Goal: Check status: Check status

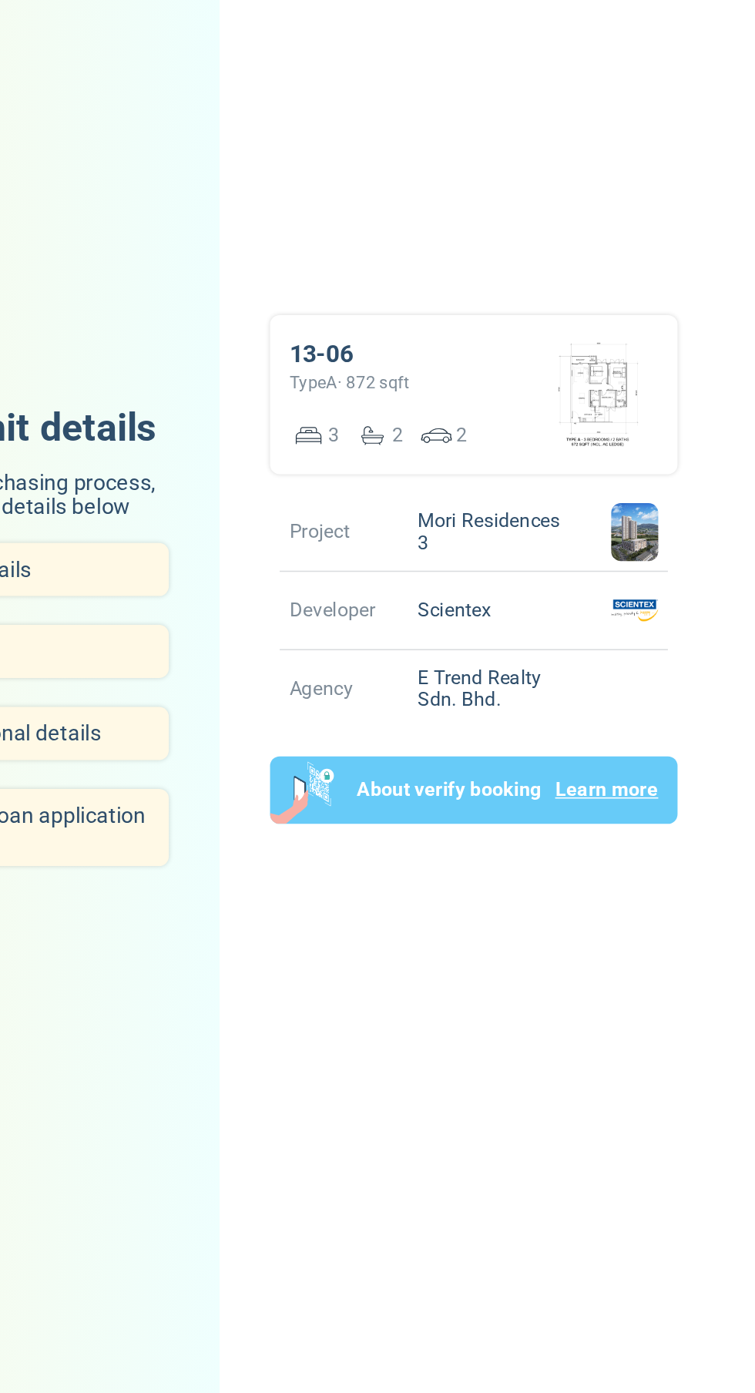
scroll to position [5, 0]
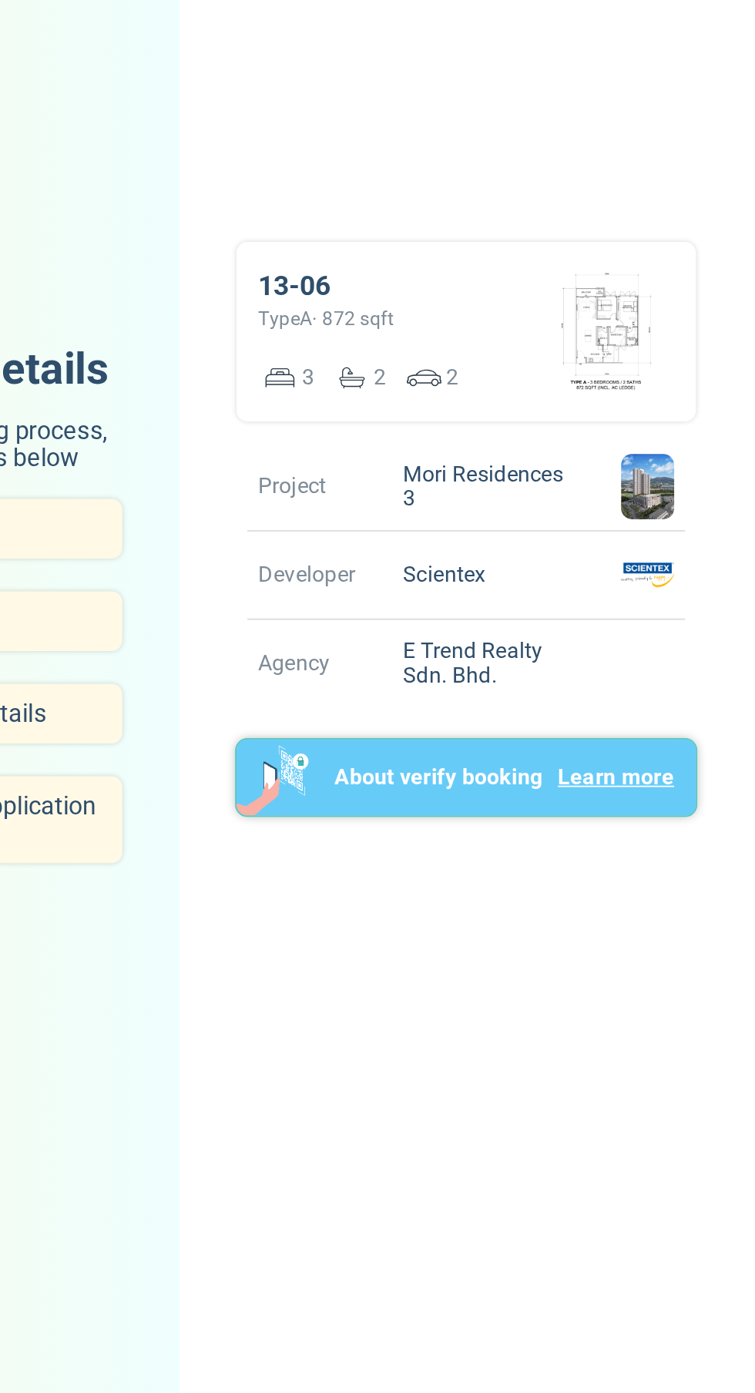
click at [525, 818] on p "About verify booking" at bounding box center [524, 808] width 118 height 18
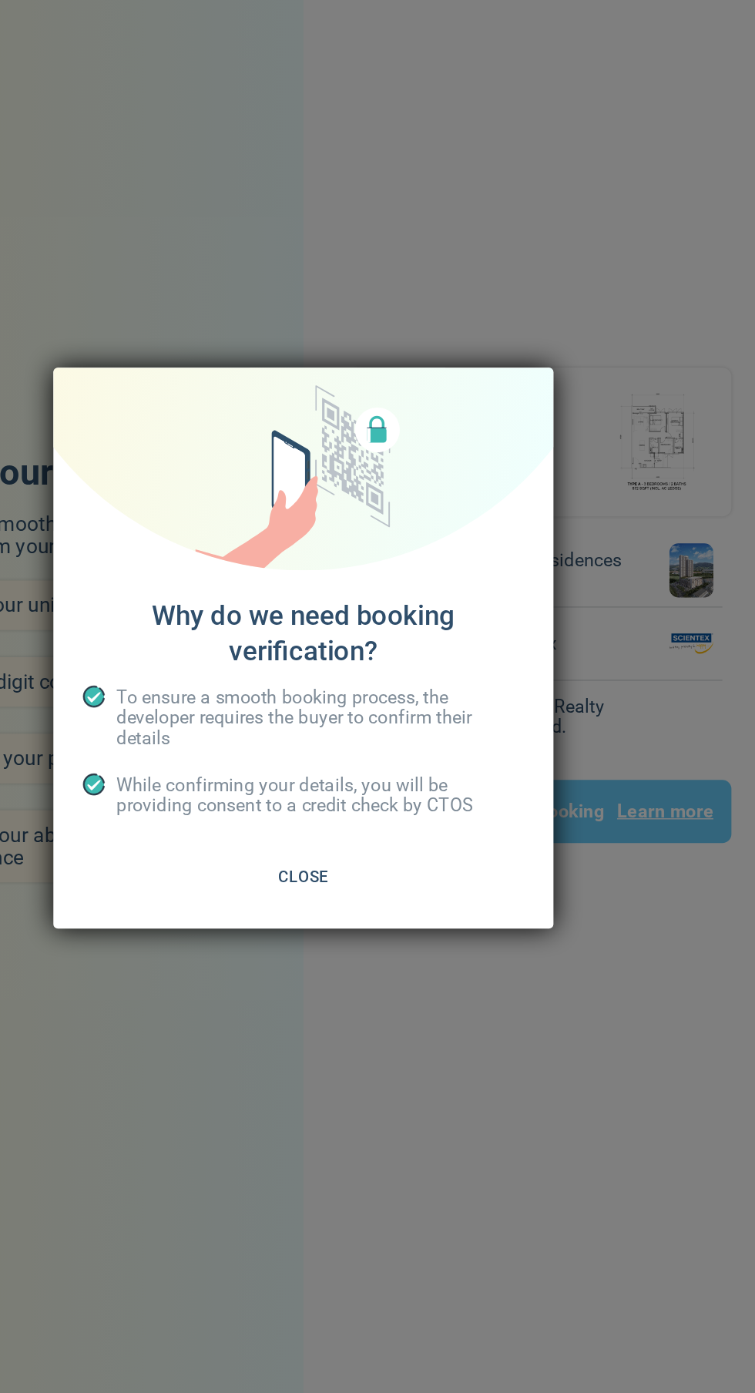
scroll to position [5, 0]
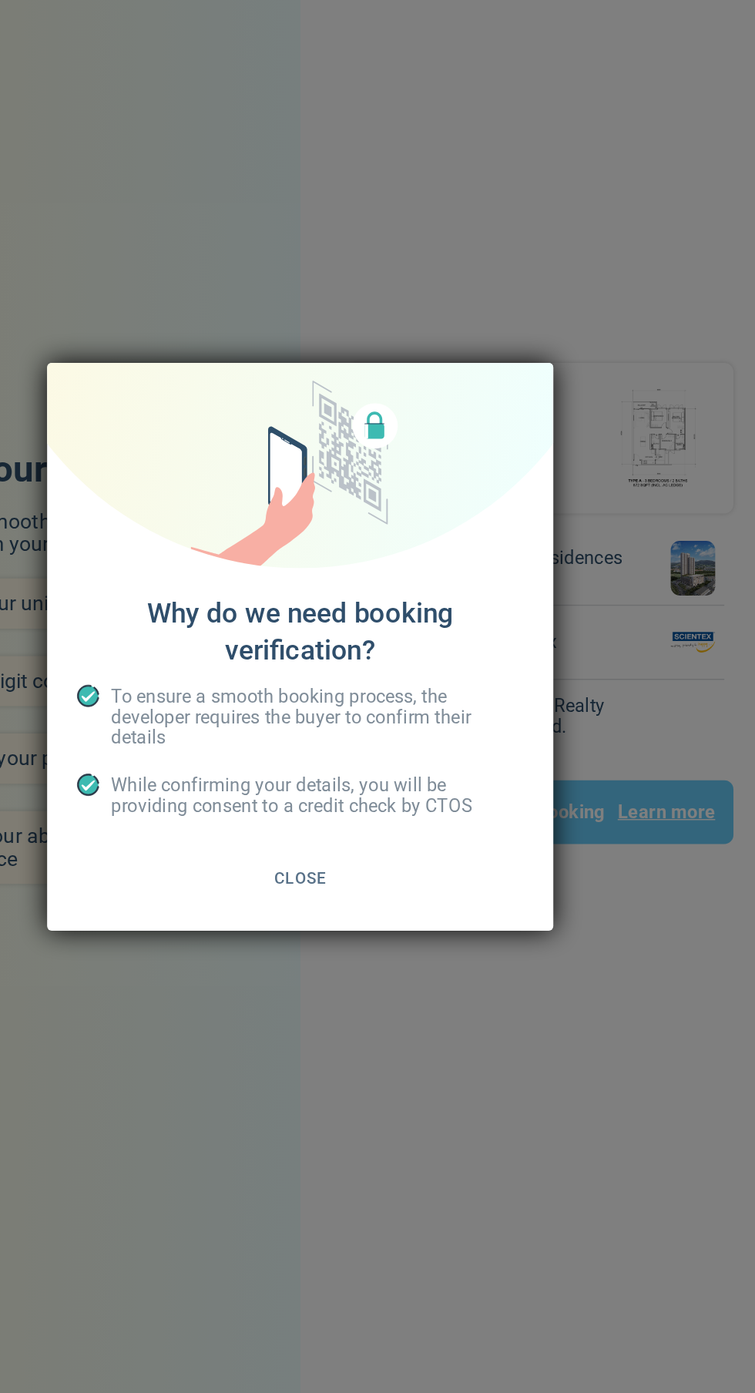
click at [383, 857] on span "Close" at bounding box center [378, 853] width 35 height 19
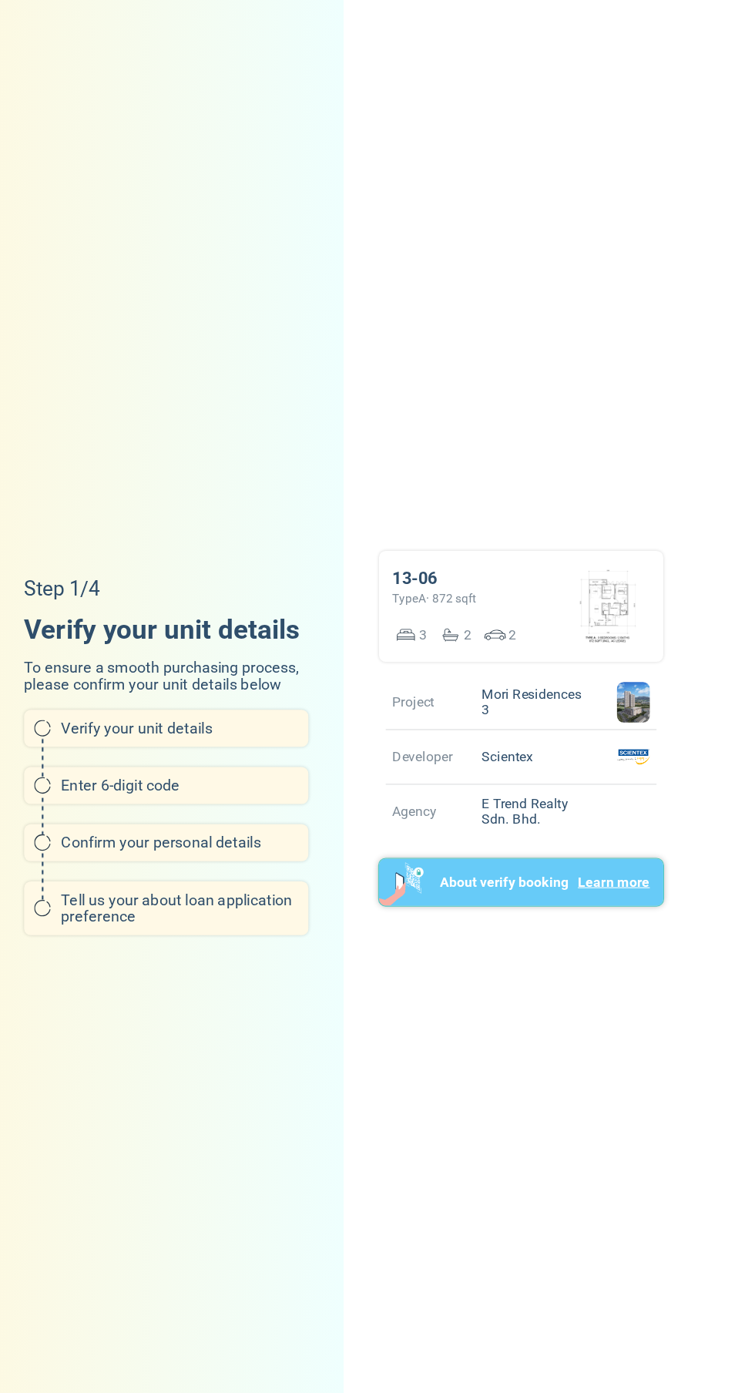
scroll to position [12, 0]
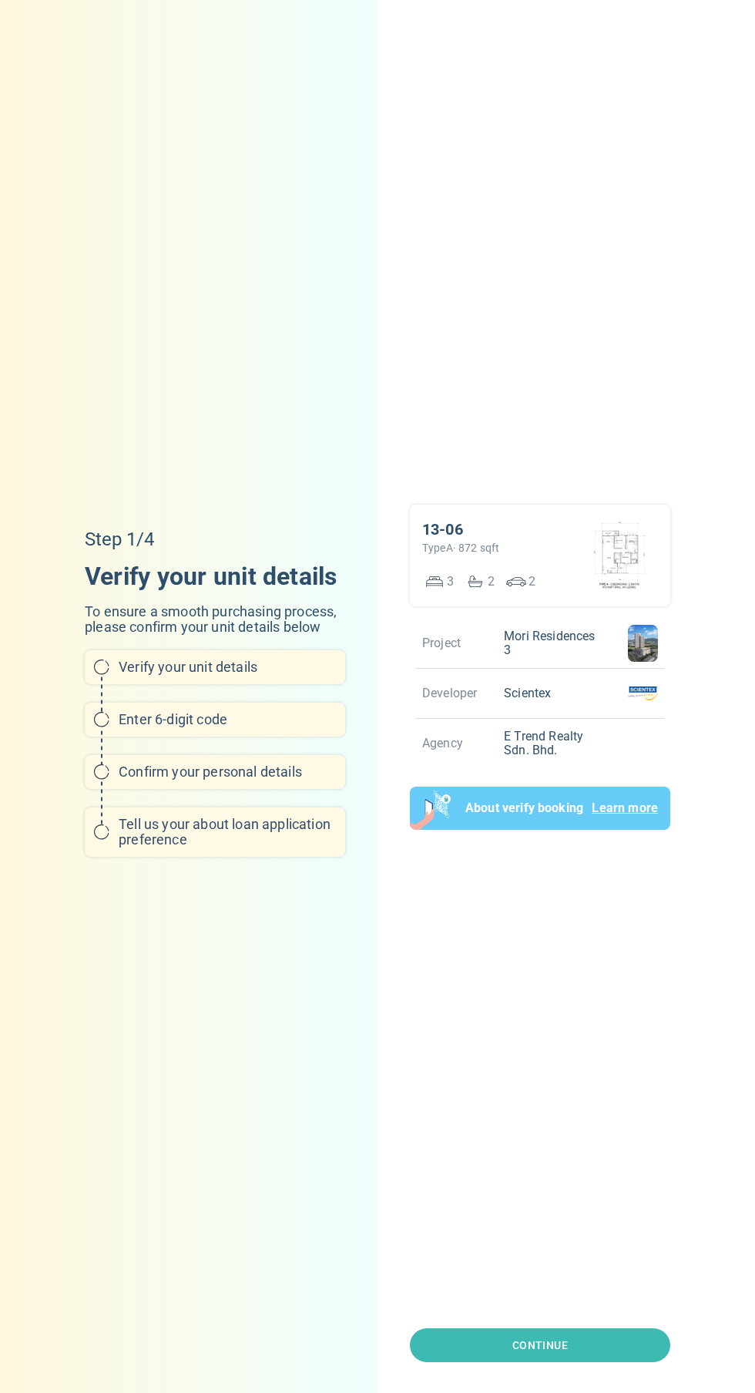
click at [264, 675] on h6 "Verify your unit details" at bounding box center [227, 667] width 217 height 15
click at [568, 606] on div "13-06 Type A · 872 sqft 3 2 2" at bounding box center [540, 556] width 260 height 102
click at [586, 768] on p "E Trend Realty Sdn. Bhd." at bounding box center [551, 743] width 106 height 49
click at [642, 712] on div at bounding box center [643, 693] width 30 height 37
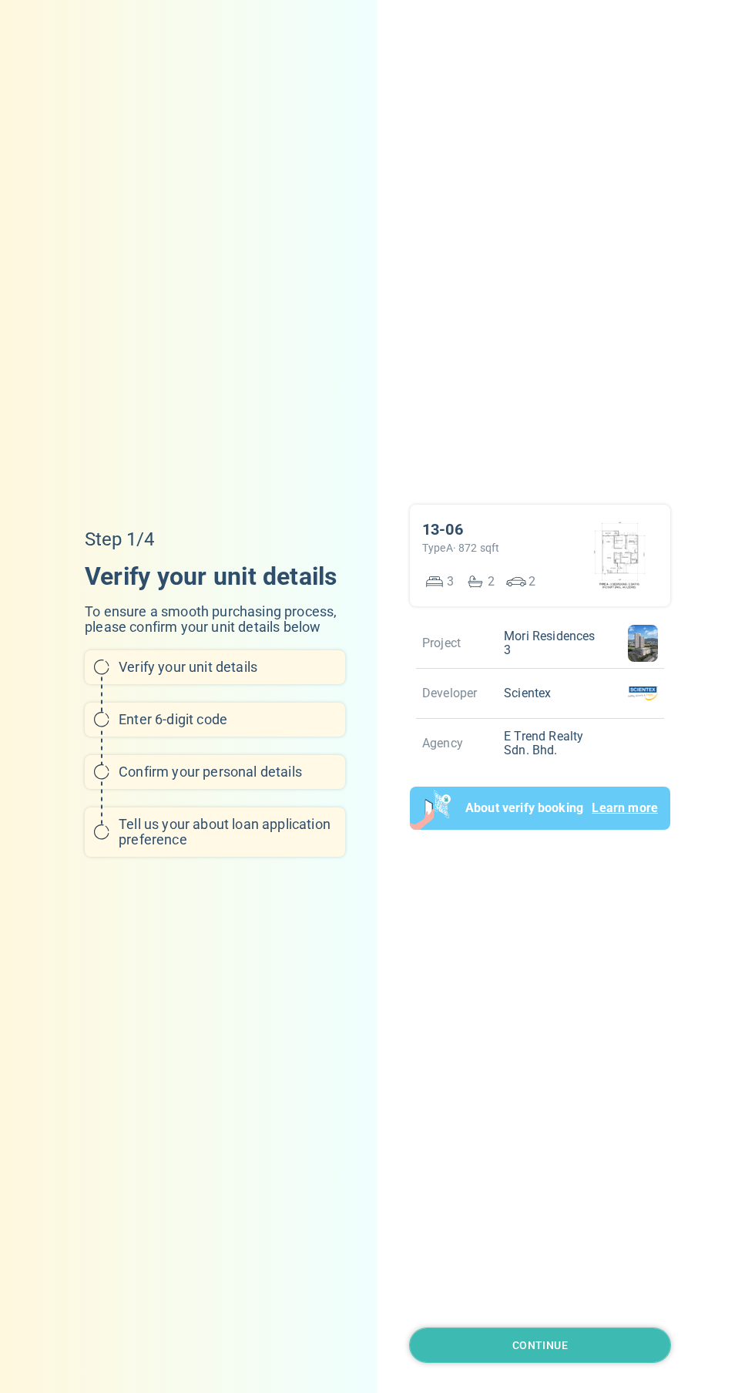
click at [633, 1362] on button "Continue" at bounding box center [540, 1345] width 260 height 35
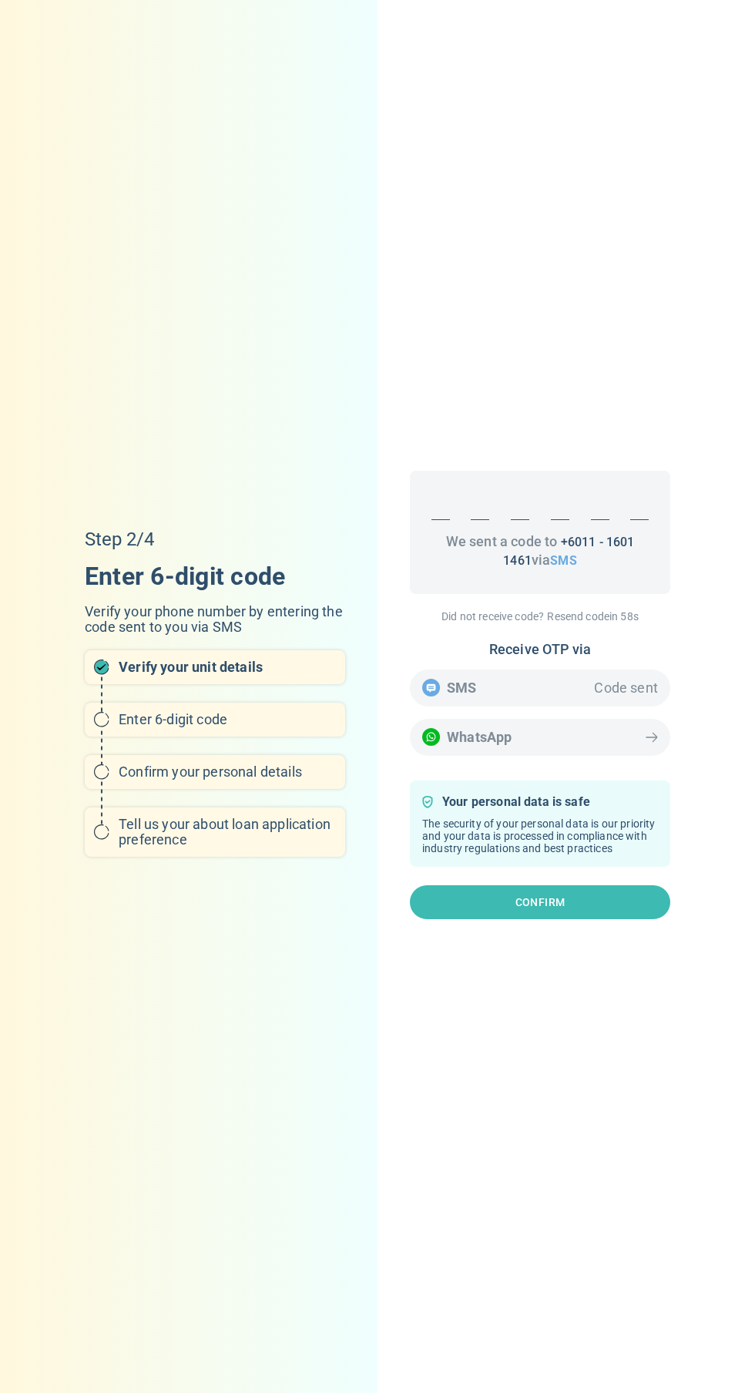
click at [476, 520] on div at bounding box center [480, 507] width 18 height 25
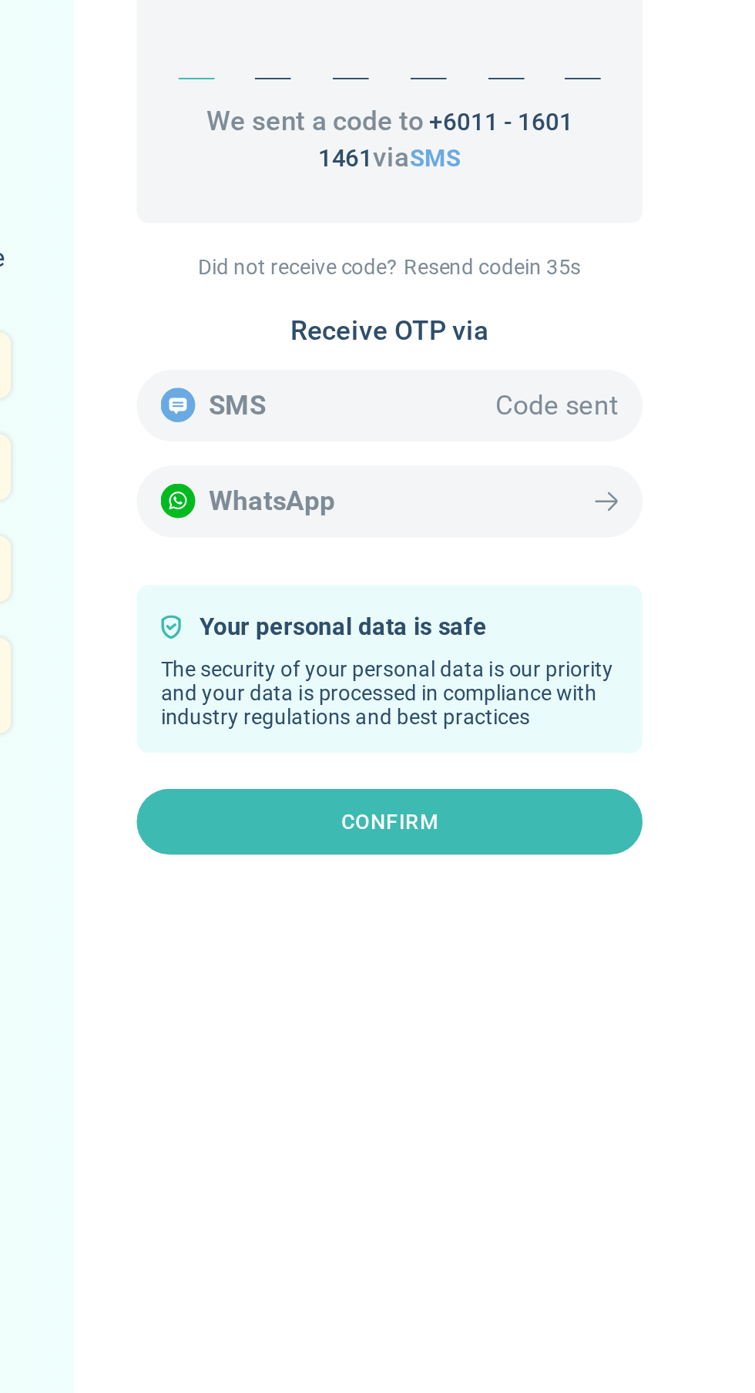
click at [628, 756] on div "Receive OTP via SMS Code sent WhatsApp" at bounding box center [540, 699] width 260 height 114
click at [649, 756] on div "Receive OTP via SMS Code sent WhatsApp" at bounding box center [540, 699] width 260 height 114
click at [644, 756] on div "Receive OTP via SMS Code sent WhatsApp" at bounding box center [540, 699] width 260 height 114
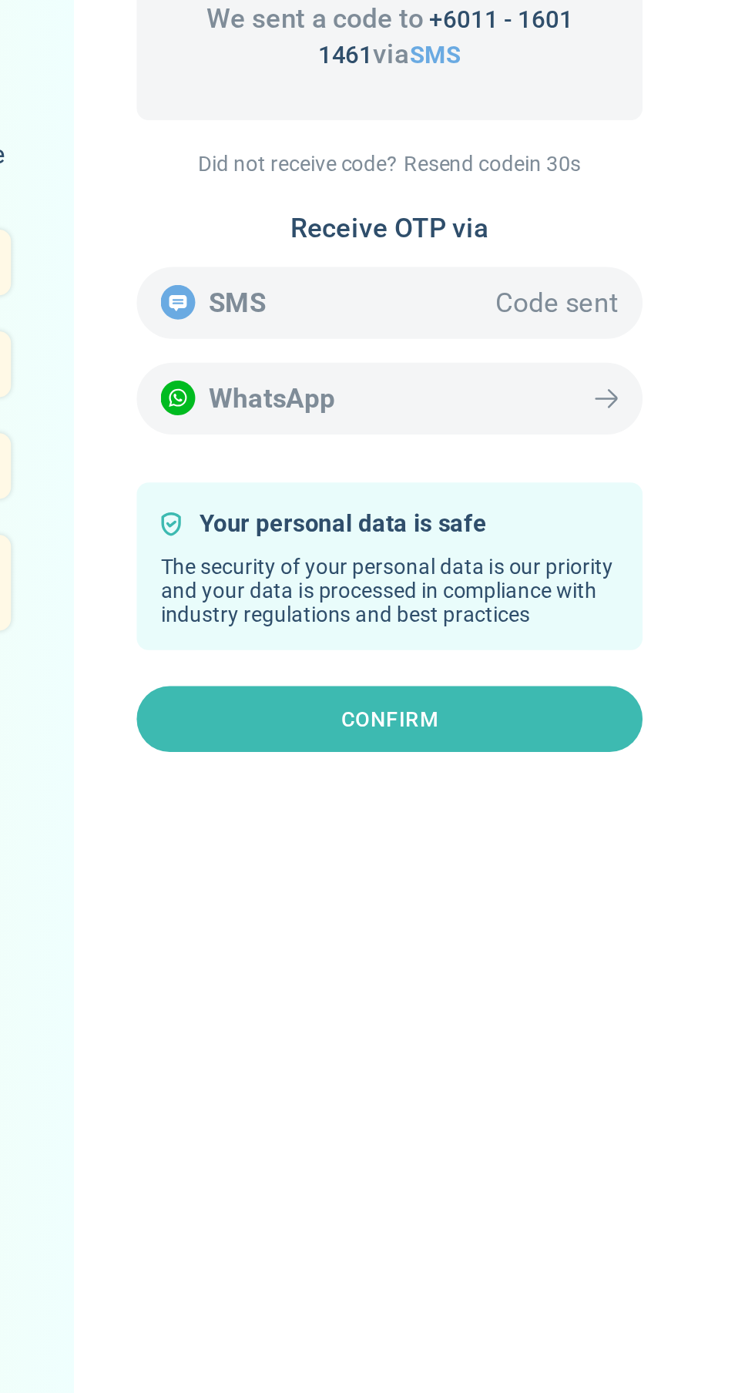
click at [653, 756] on div "Receive OTP via SMS Code sent WhatsApp" at bounding box center [540, 699] width 260 height 114
click at [643, 756] on div "Receive OTP via SMS Code sent WhatsApp" at bounding box center [540, 699] width 260 height 114
click at [652, 756] on div "Receive OTP via SMS Code sent WhatsApp" at bounding box center [540, 699] width 260 height 114
click at [660, 756] on div "Receive OTP via SMS Code sent WhatsApp" at bounding box center [540, 699] width 260 height 114
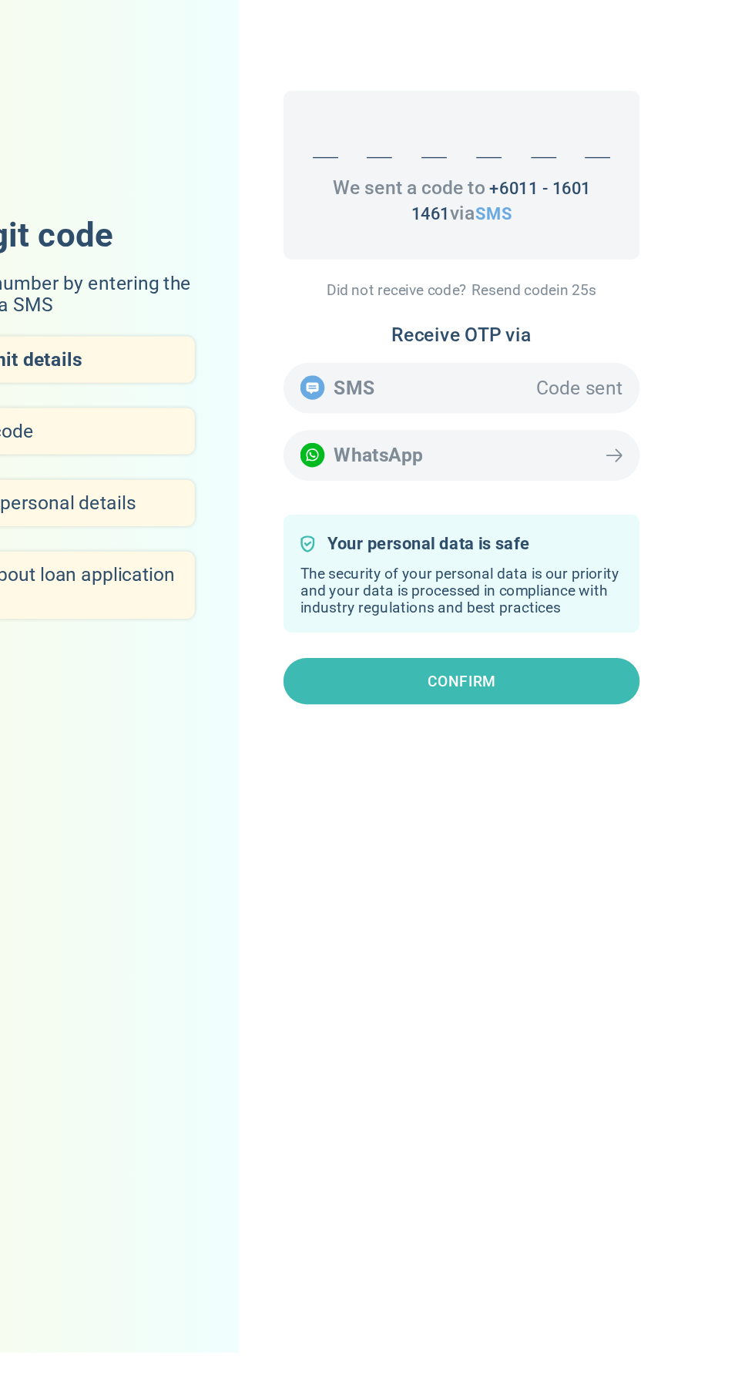
click at [657, 756] on div "Receive OTP via SMS Code sent WhatsApp" at bounding box center [540, 699] width 260 height 114
click at [639, 756] on div "Receive OTP via SMS Code sent WhatsApp" at bounding box center [540, 699] width 260 height 114
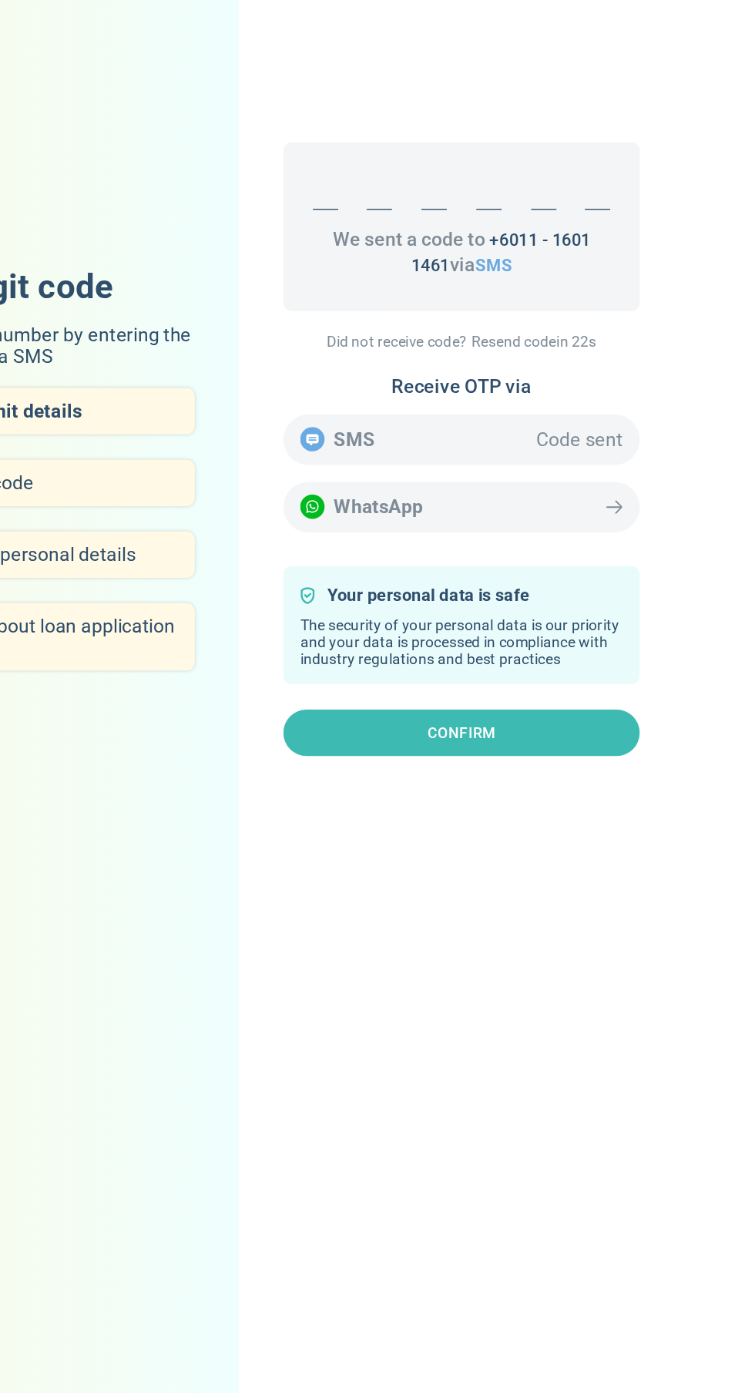
scroll to position [49, 0]
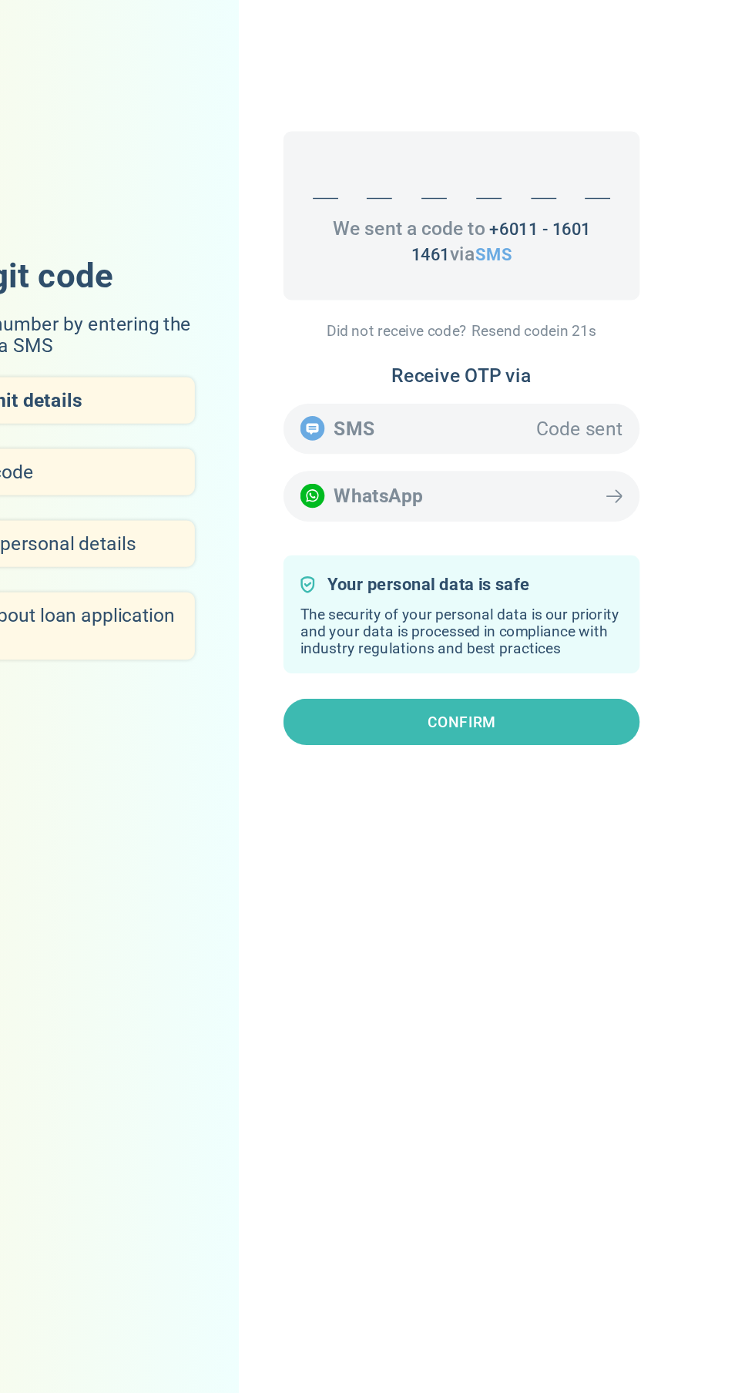
click at [556, 583] on form "We sent a code to +60 11 - 1601 1461 via SMS" at bounding box center [540, 532] width 260 height 123
click at [550, 568] on span "SMS" at bounding box center [563, 560] width 26 height 15
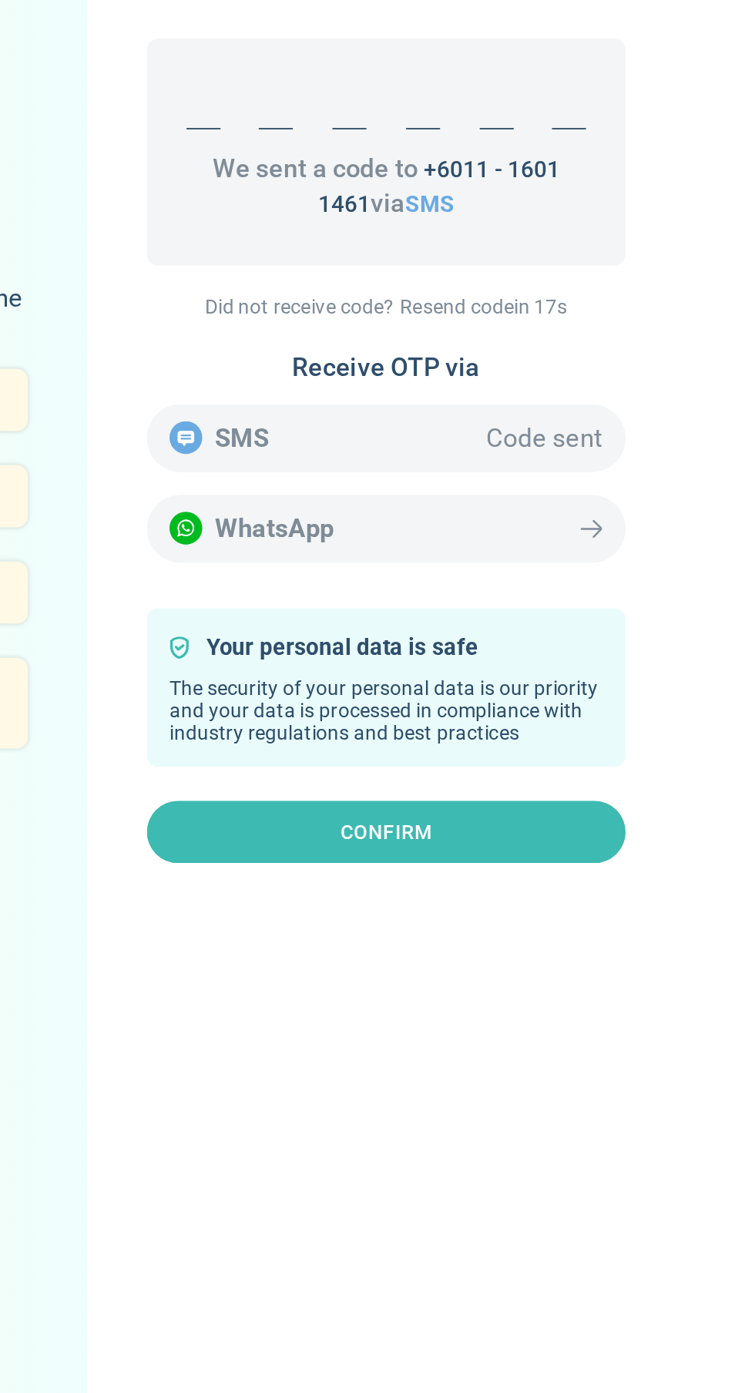
click at [639, 707] on div "Receive OTP via SMS Code sent WhatsApp" at bounding box center [540, 699] width 260 height 114
click at [646, 741] on div "Receive OTP via SMS Code sent WhatsApp" at bounding box center [540, 699] width 260 height 114
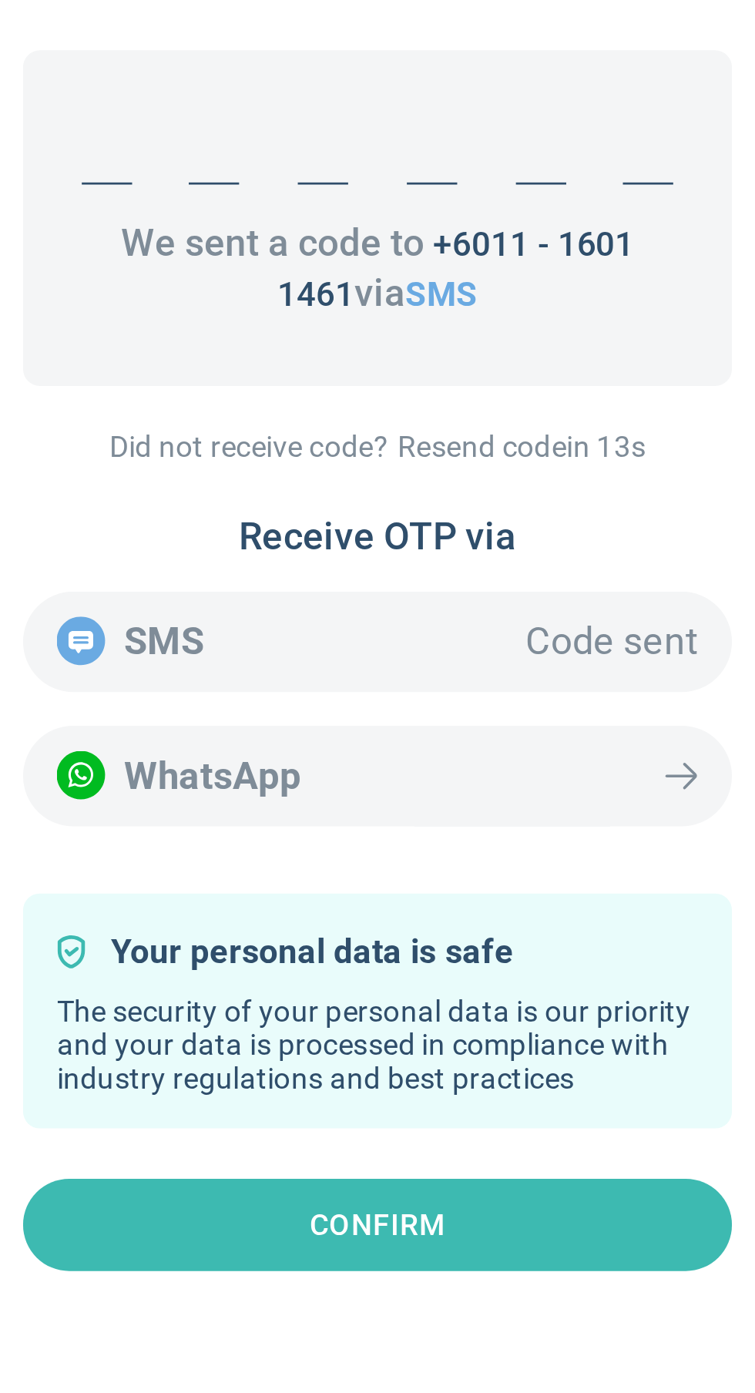
click at [657, 754] on div "Receive OTP via SMS Code sent WhatsApp" at bounding box center [540, 699] width 260 height 114
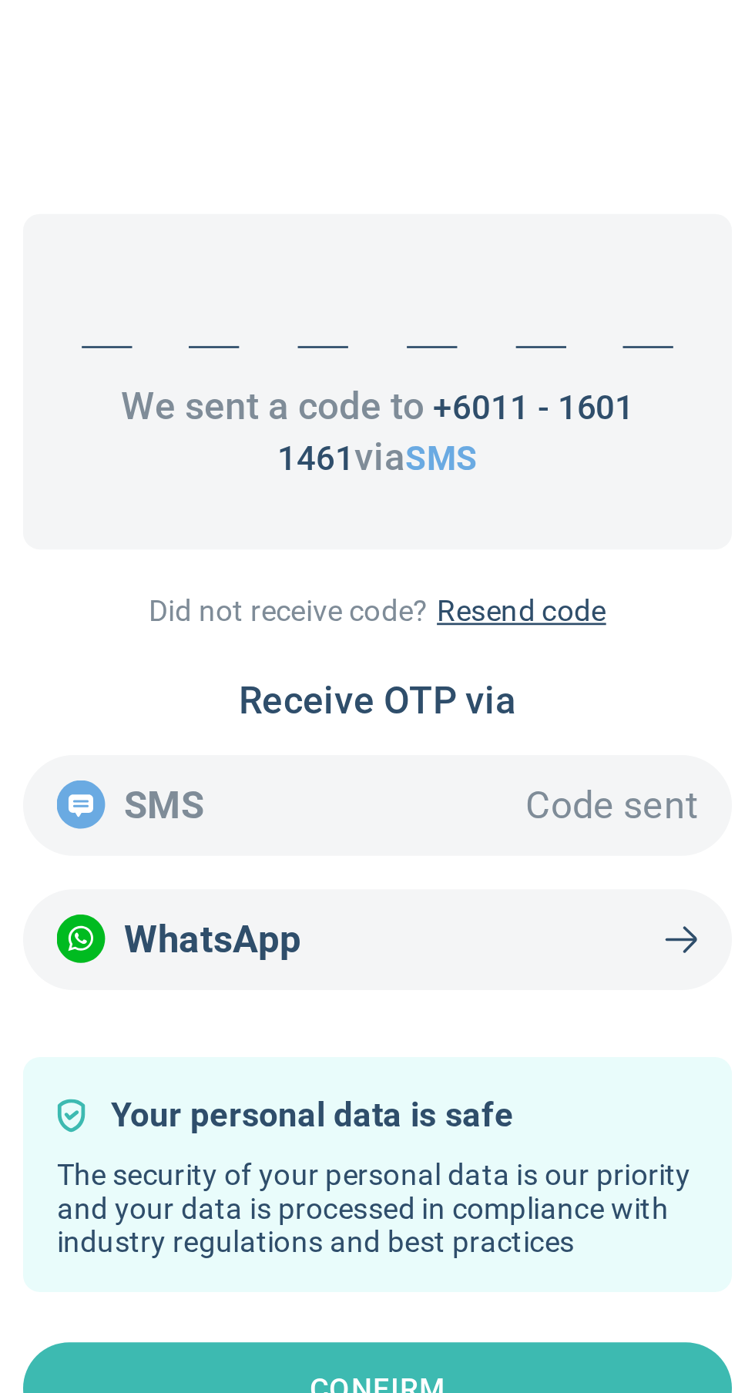
click at [671, 831] on div "We sent a code to +60 11 - 1601 1461 via SMS Did not receive code? Resend code …" at bounding box center [535, 696] width 307 height 1393
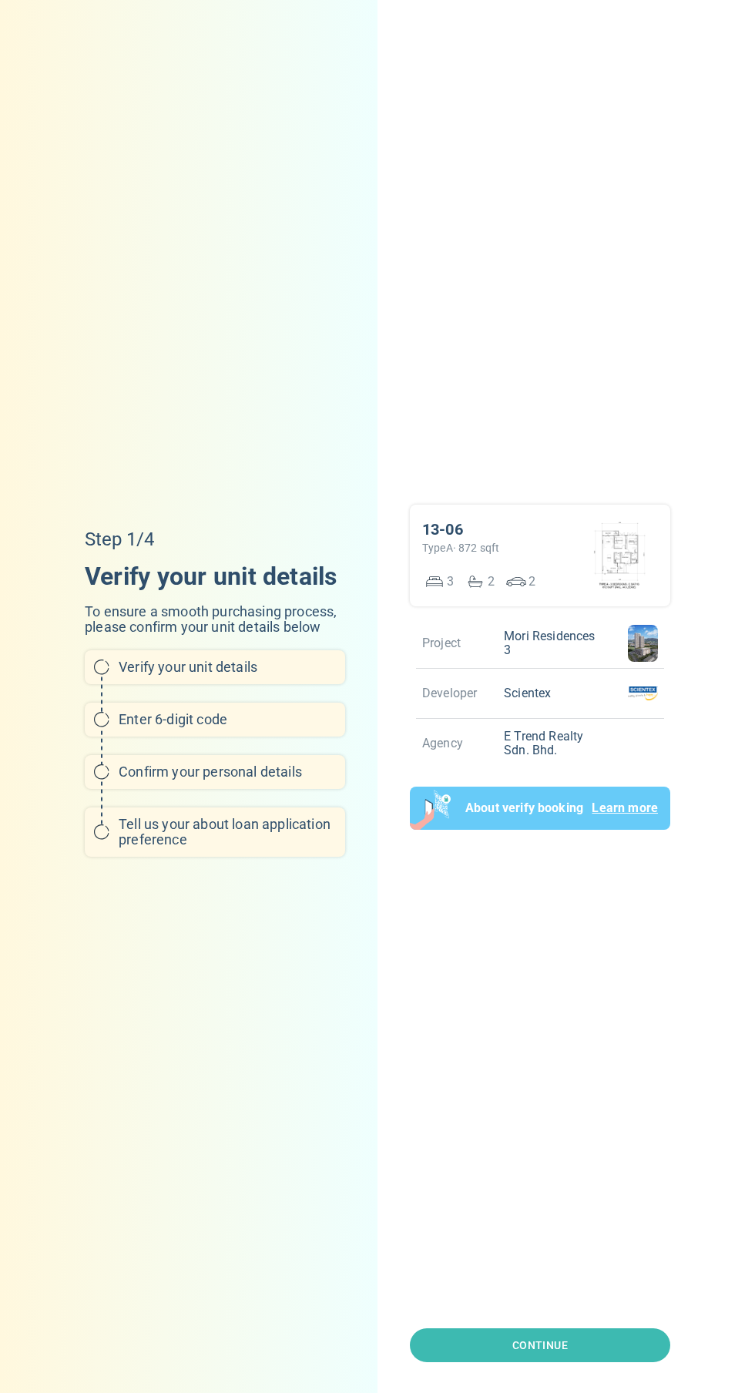
scroll to position [117, 0]
click at [636, 1356] on button "Continue" at bounding box center [540, 1345] width 260 height 35
click at [736, 1383] on div "Verify your unit details To ensure a smooth purchasing process, please confirm …" at bounding box center [377, 696] width 755 height 1393
click at [193, 1323] on div "Step 1/4 Verify your unit details To ensure a smooth purchasing process, please…" at bounding box center [219, 696] width 307 height 1393
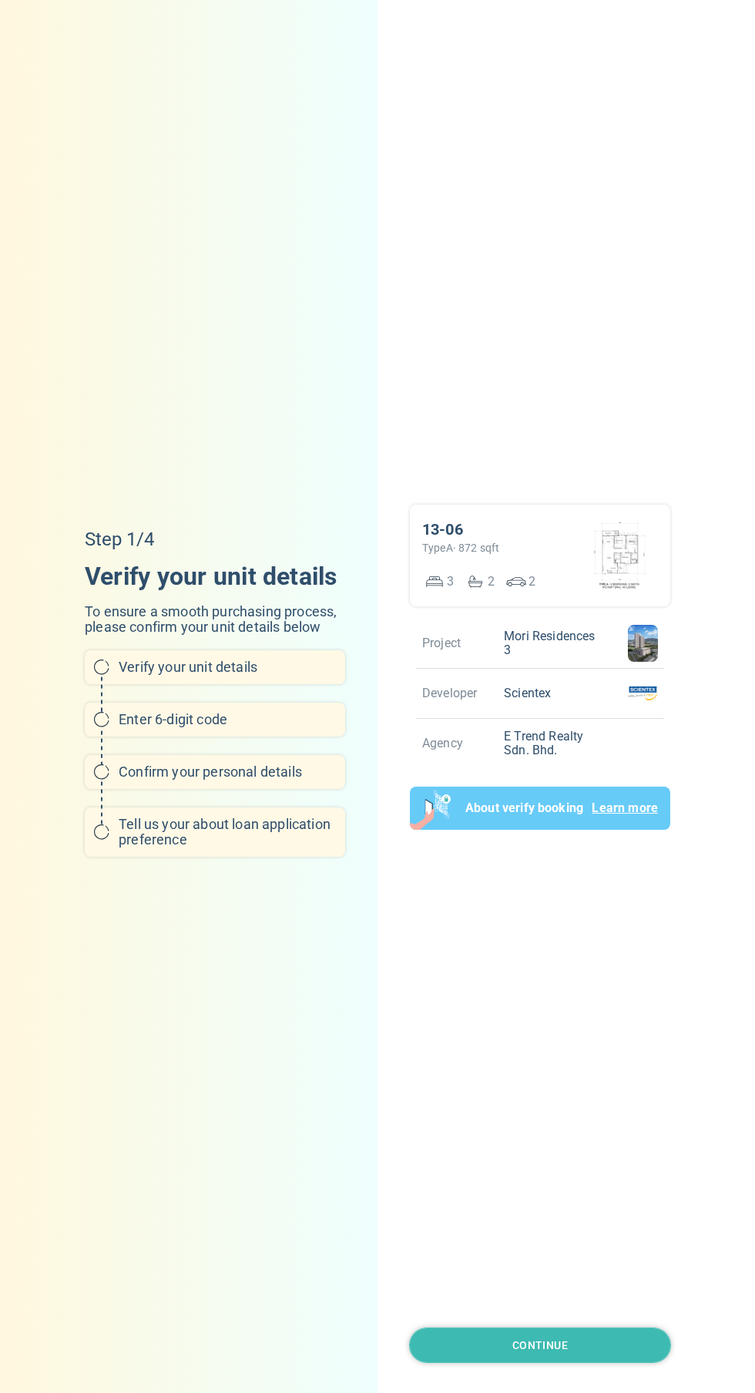
click at [472, 1363] on button "Continue" at bounding box center [540, 1345] width 260 height 35
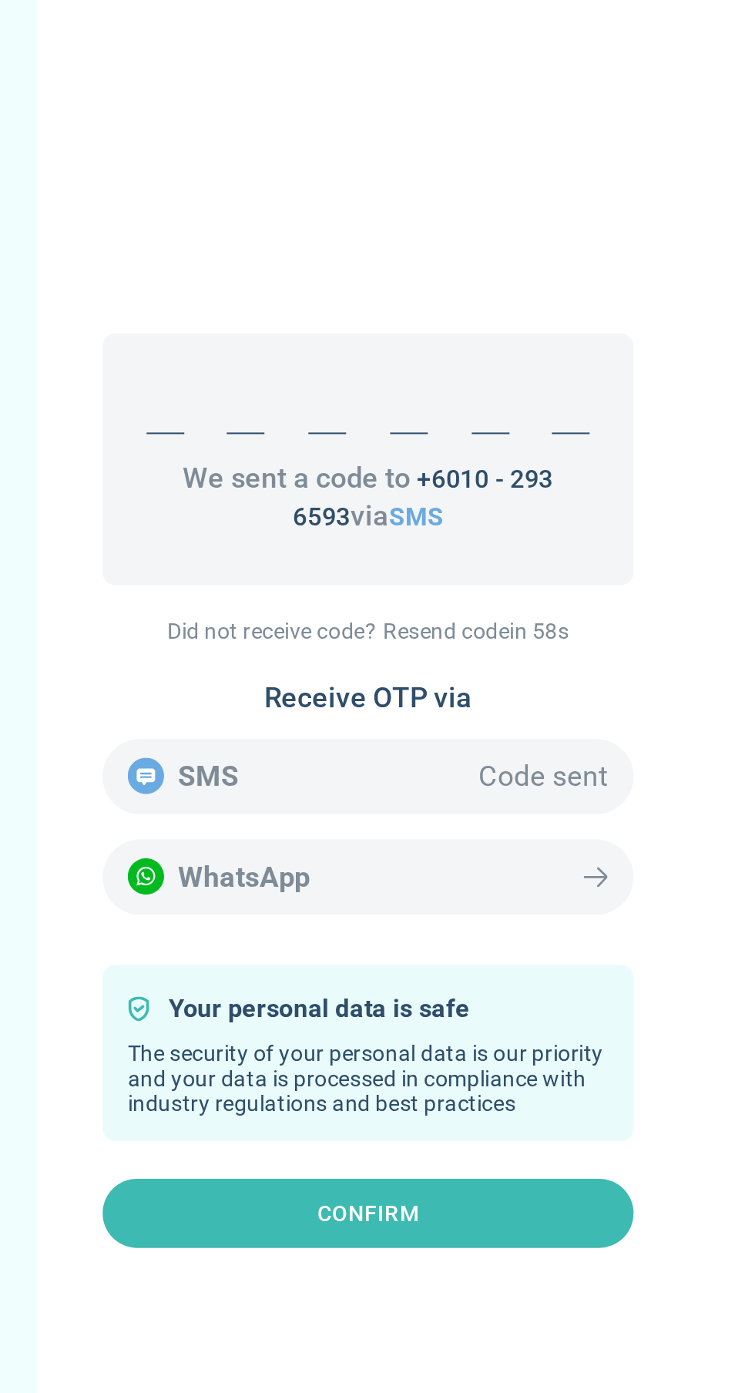
click at [485, 520] on div at bounding box center [480, 507] width 18 height 25
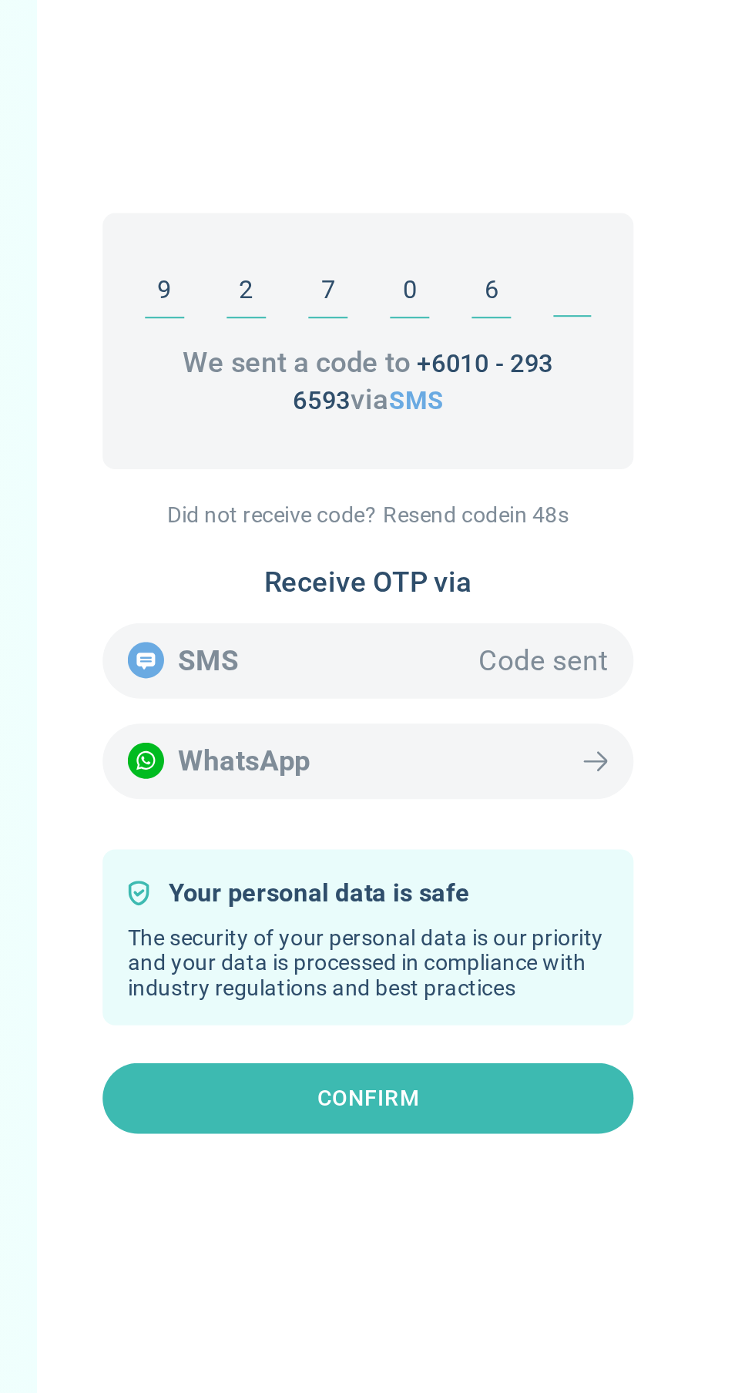
type input "927065"
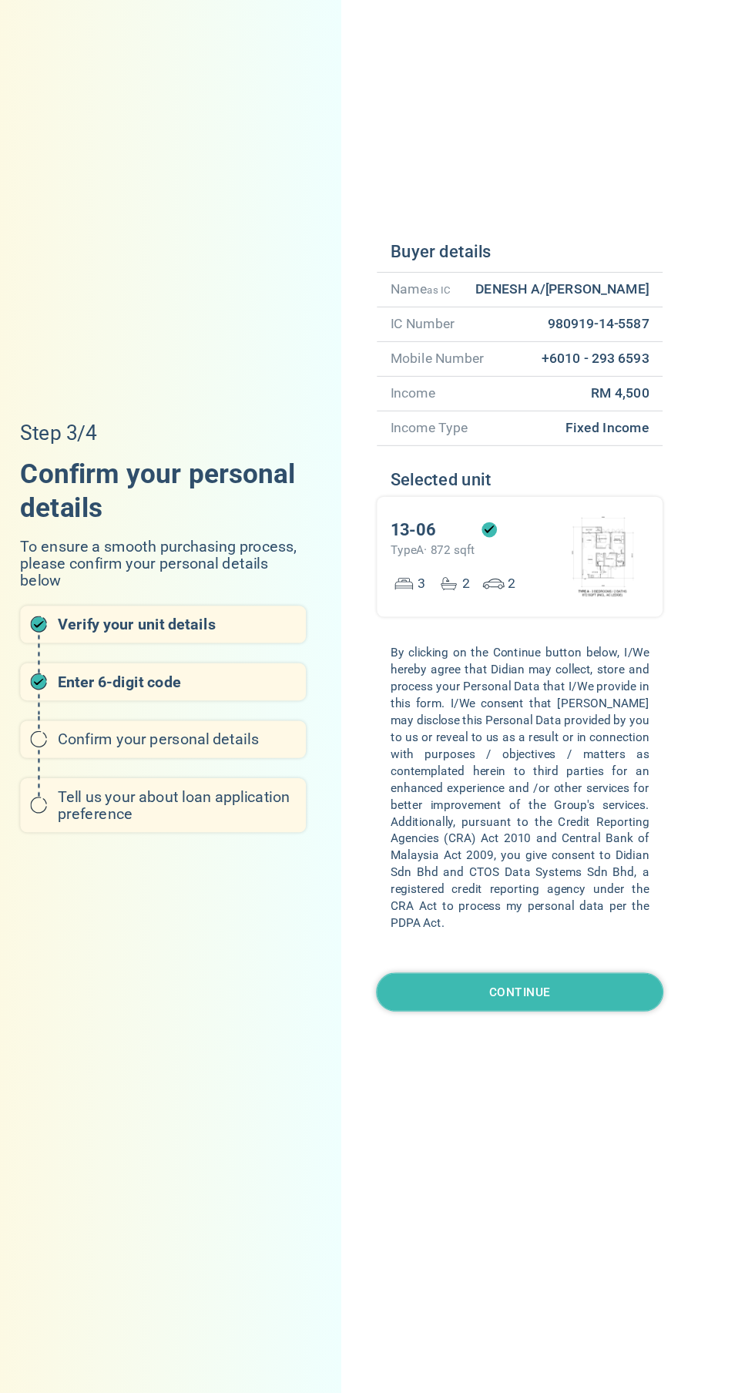
click at [471, 1043] on button "Continue" at bounding box center [540, 1026] width 260 height 35
